Goal: Task Accomplishment & Management: Use online tool/utility

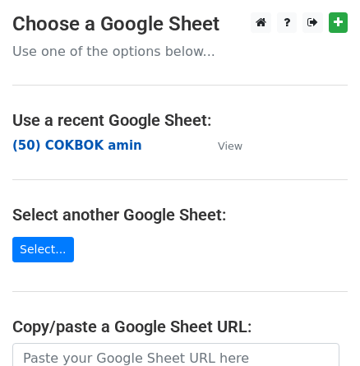
click at [99, 145] on strong "(50) COKBOK amin" at bounding box center [77, 145] width 130 height 15
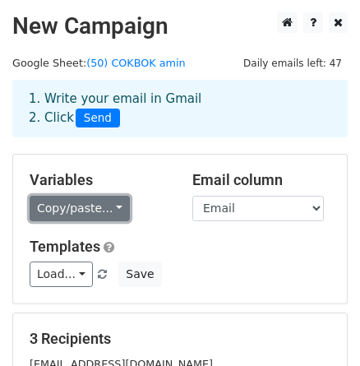
click at [108, 208] on link "Copy/paste..." at bounding box center [80, 208] width 100 height 25
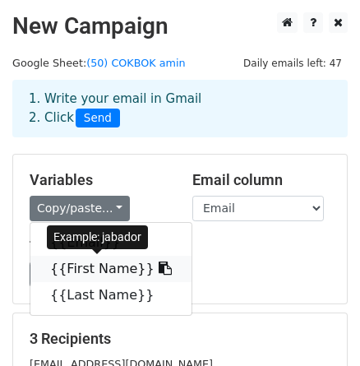
click at [104, 271] on link "{{First Name}}" at bounding box center [110, 269] width 161 height 26
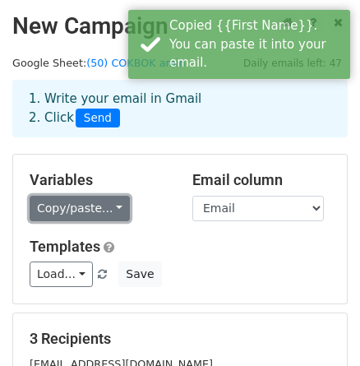
click at [104, 204] on link "Copy/paste..." at bounding box center [80, 208] width 100 height 25
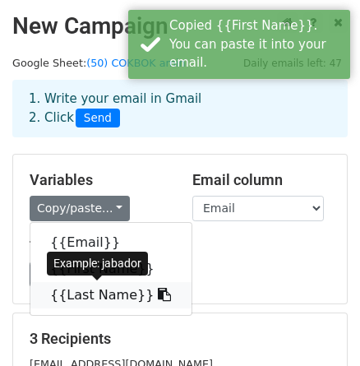
click at [80, 296] on link "{{Last Name}}" at bounding box center [110, 295] width 161 height 26
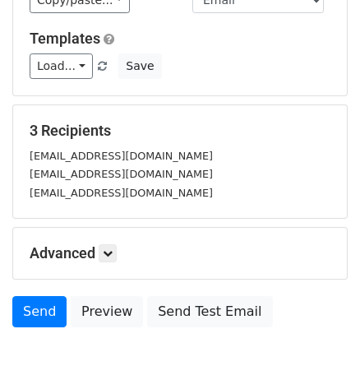
scroll to position [298, 0]
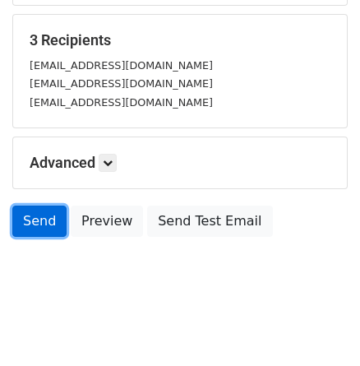
click at [27, 218] on link "Send" at bounding box center [39, 220] width 54 height 31
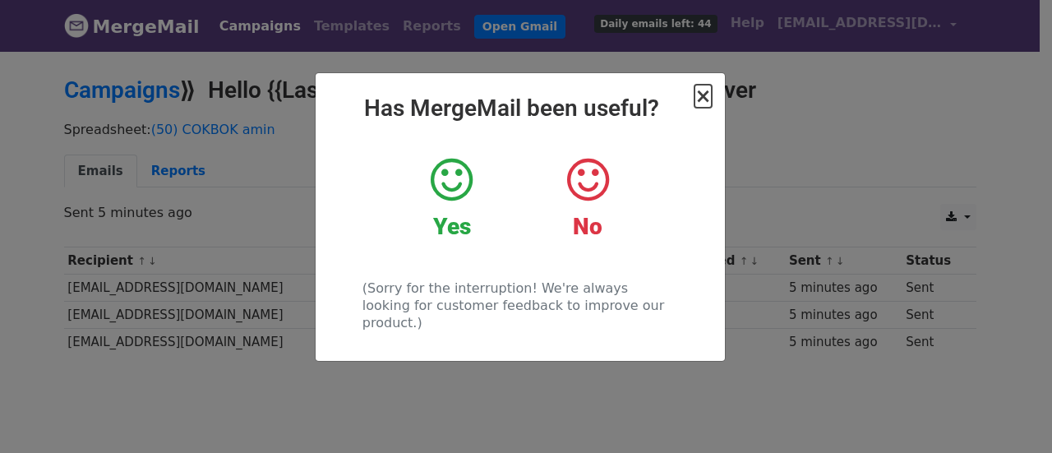
click at [703, 96] on span "×" at bounding box center [702, 96] width 16 height 23
